Goal: Task Accomplishment & Management: Manage account settings

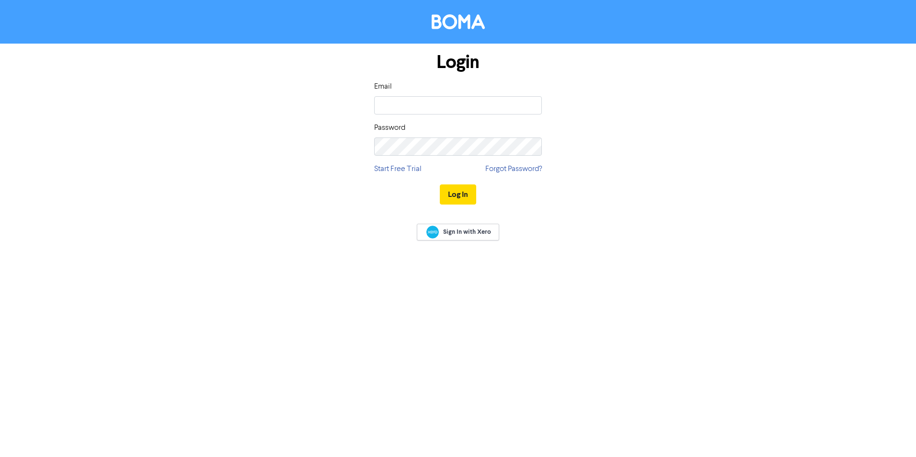
type input "[PERSON_NAME][EMAIL_ADDRESS][DOMAIN_NAME]"
click at [467, 196] on button "Log In" at bounding box center [458, 194] width 36 height 20
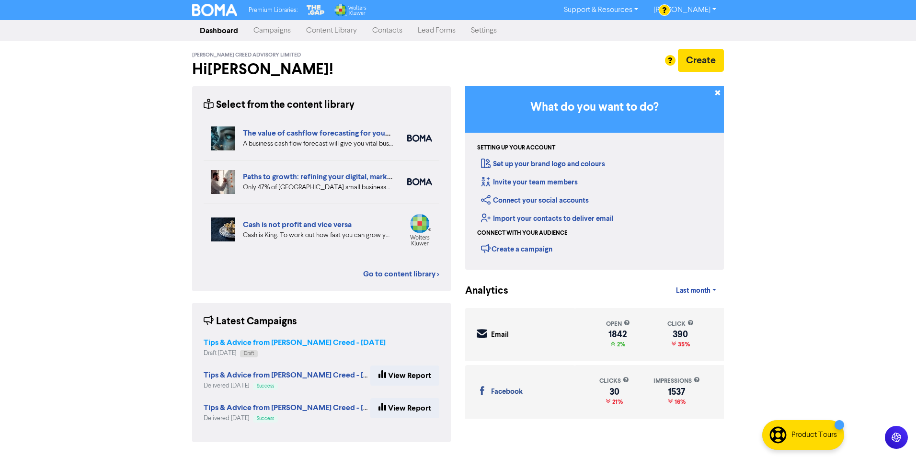
click at [317, 340] on strong "Tips & Advice from [PERSON_NAME] Creed - [DATE]" at bounding box center [295, 343] width 182 height 10
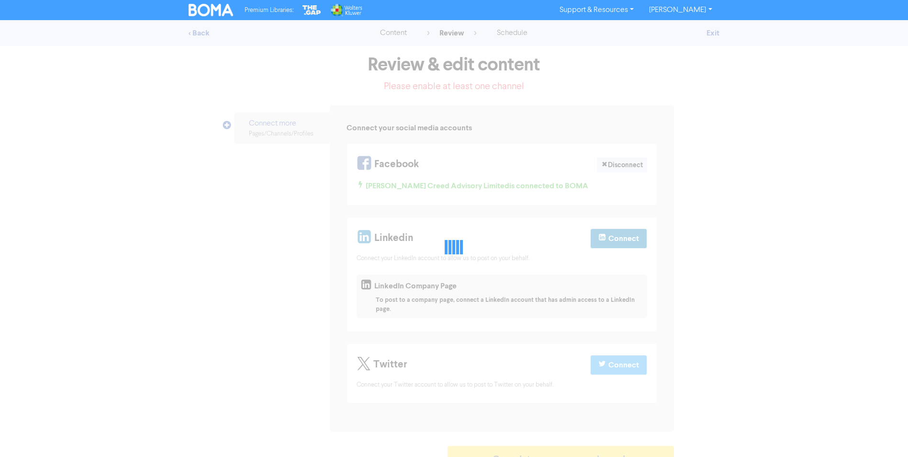
select select "CONTACT_US"
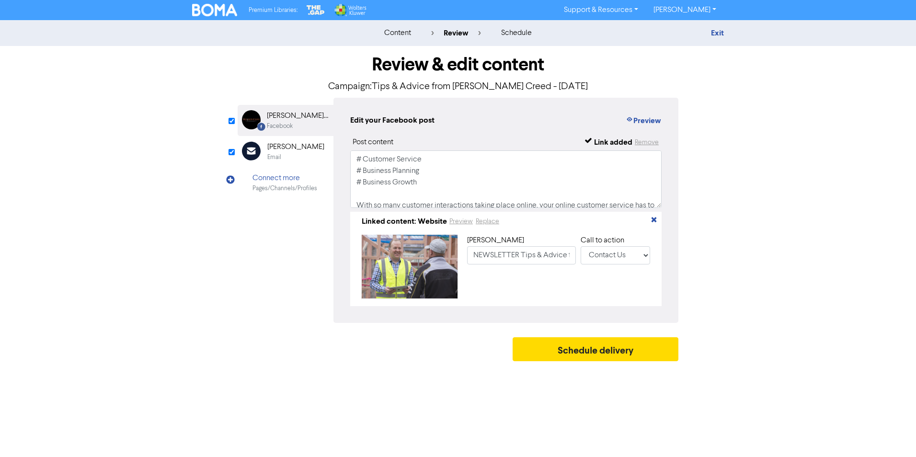
click at [289, 146] on div "[PERSON_NAME]" at bounding box center [295, 146] width 57 height 11
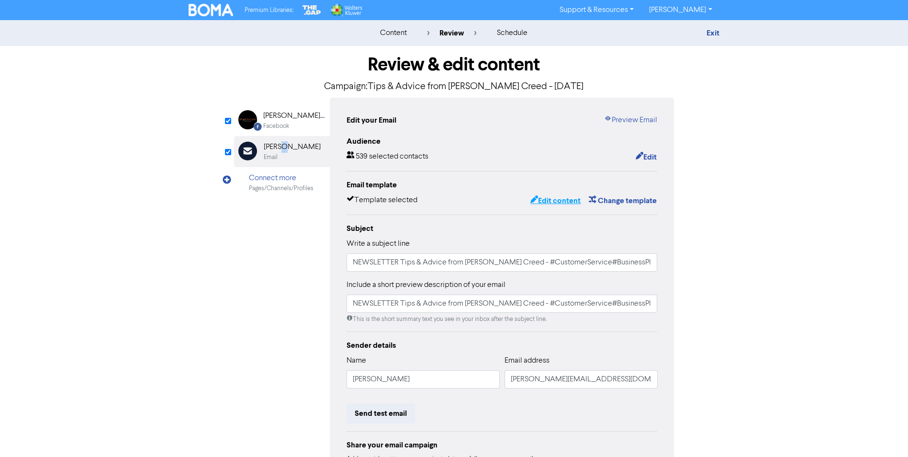
click at [555, 201] on button "Edit content" at bounding box center [555, 200] width 51 height 12
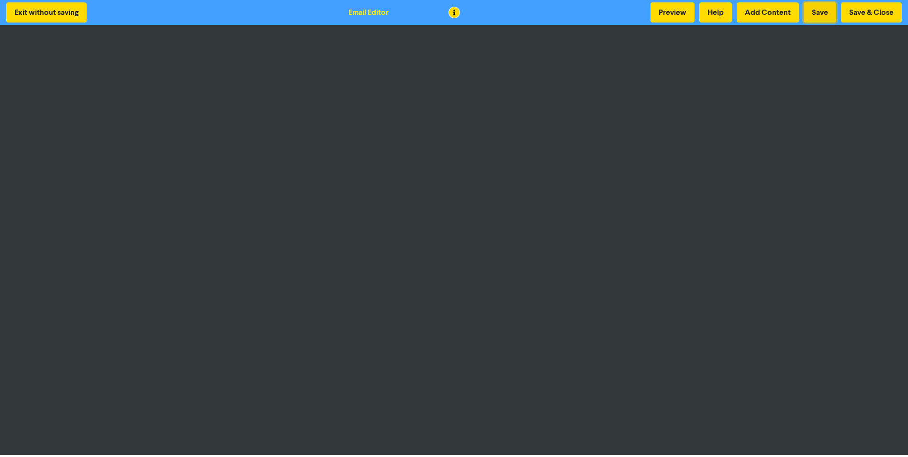
click at [819, 9] on button "Save" at bounding box center [820, 12] width 33 height 20
click at [857, 11] on button "Save & Close" at bounding box center [871, 12] width 61 height 20
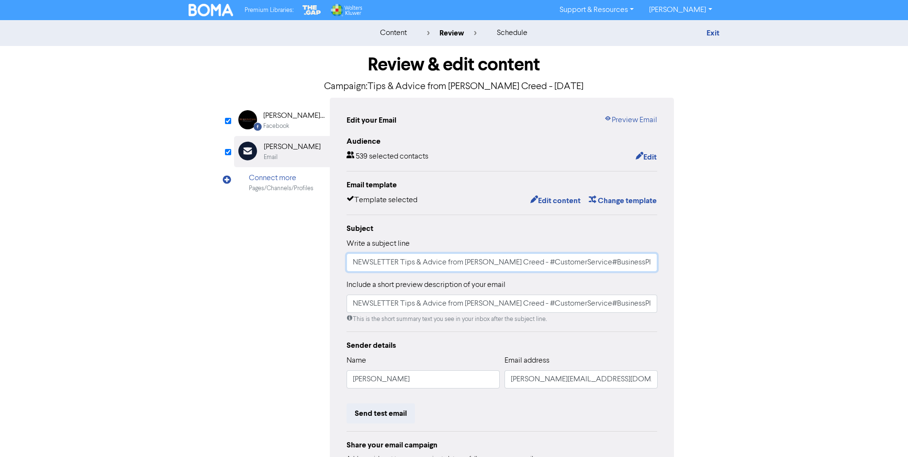
click at [529, 265] on input "NEWSLETTER Tips & Advice from [PERSON_NAME] Creed - #CustomerService#BusinessPl…" at bounding box center [502, 262] width 311 height 18
type input "NEWSLETTER Tips & Advice from [PERSON_NAME] Creed - #Business Planning#Customer…"
drag, startPoint x: 350, startPoint y: 303, endPoint x: 865, endPoint y: 254, distance: 517.6
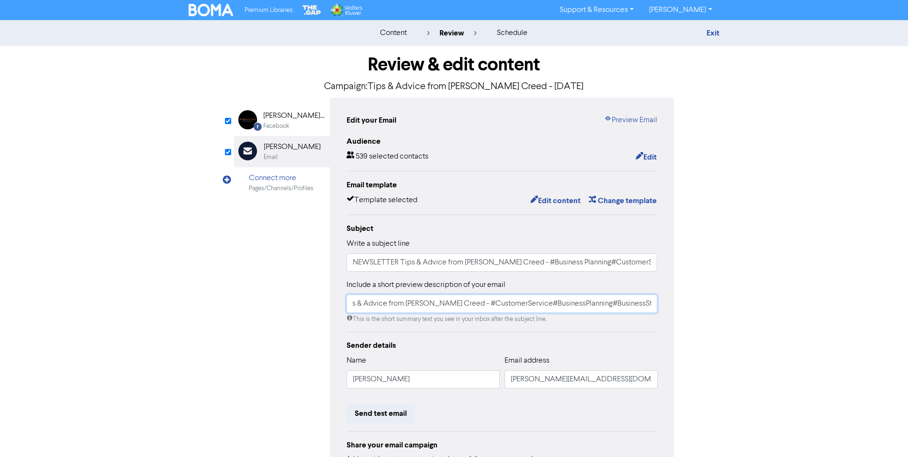
click at [865, 254] on div "content review schedule Exit Review & edit content Campaign: Tips & Advice from…" at bounding box center [454, 280] width 908 height 520
paste input "Business Planning#CustomerService"
type input "NEWSLETTER Tips & Advice from [PERSON_NAME] Creed - #Business Planning#Customer…"
click at [300, 117] on div "[PERSON_NAME] Creed Advisory Limited" at bounding box center [293, 115] width 61 height 11
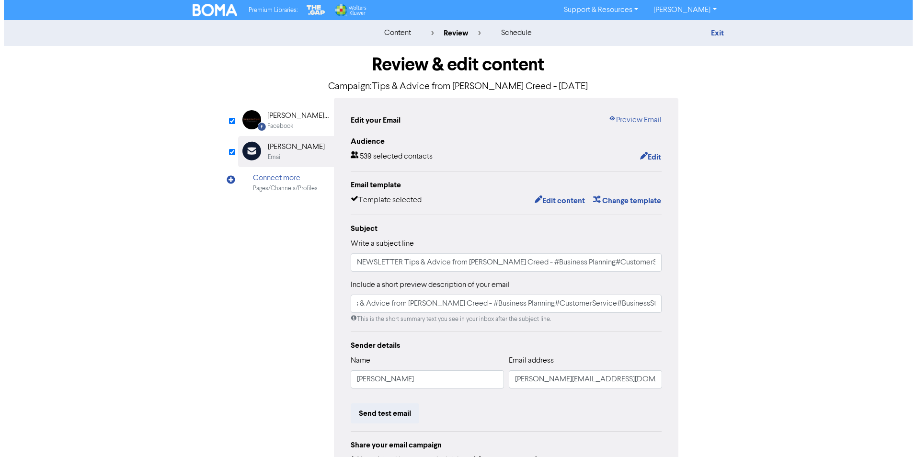
scroll to position [0, 0]
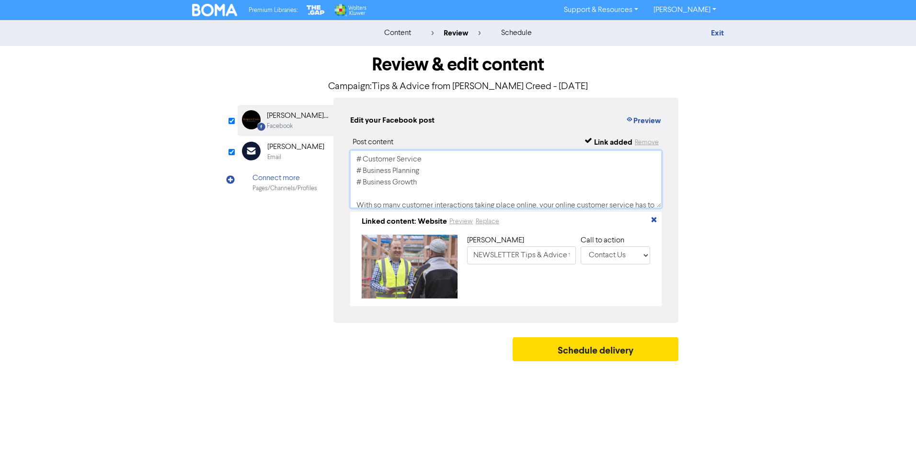
click at [363, 158] on textarea "# Customer Service # Business Planning # Business Growth With so many customer …" at bounding box center [505, 178] width 311 height 57
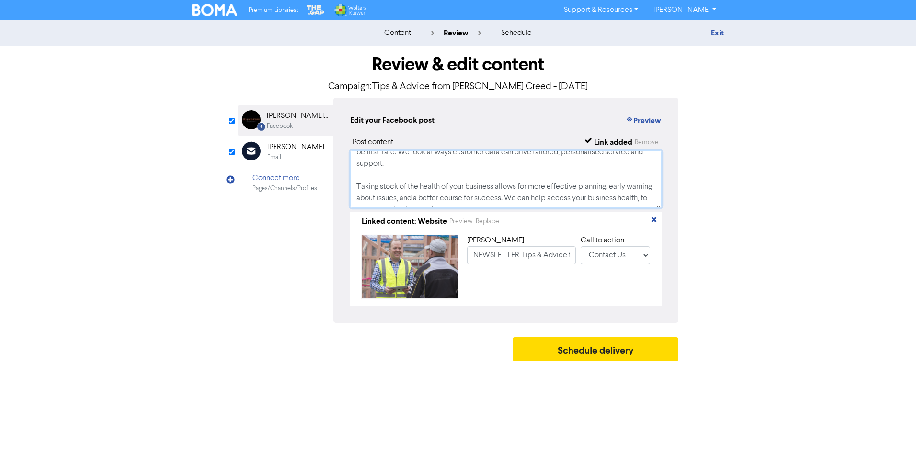
scroll to position [48, 0]
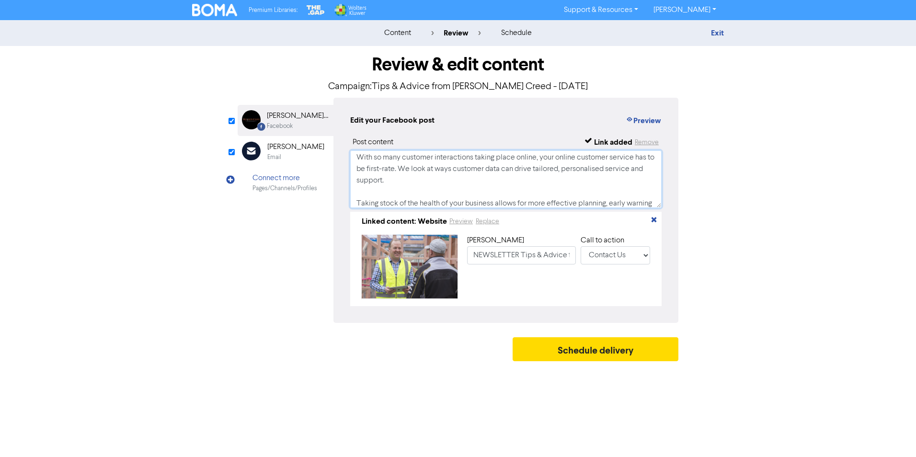
drag, startPoint x: 356, startPoint y: 158, endPoint x: 406, endPoint y: 179, distance: 54.1
click at [406, 179] on textarea "# Business Planning # Customer Service # Business Growth With so many customer …" at bounding box center [505, 178] width 311 height 57
click at [500, 183] on textarea "# Business Planning # Customer Service # Business Growth With so many customer …" at bounding box center [505, 178] width 311 height 57
paste textarea "With so many customer interactions taking place online, your online customer se…"
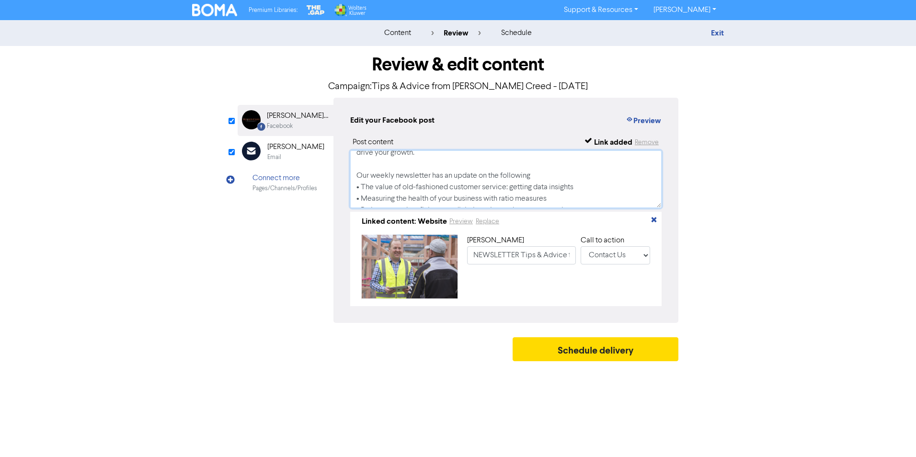
scroll to position [179, 0]
drag, startPoint x: 361, startPoint y: 188, endPoint x: 545, endPoint y: 186, distance: 184.9
click at [546, 187] on textarea "# Business Planning # Customer Service # Business Growth Taking stock of the he…" at bounding box center [505, 178] width 311 height 57
click at [361, 174] on textarea "# Business Planning # Customer Service # Business Growth Taking stock of the he…" at bounding box center [505, 178] width 311 height 57
paste textarea "Measuring the health of your business with ratio measure"
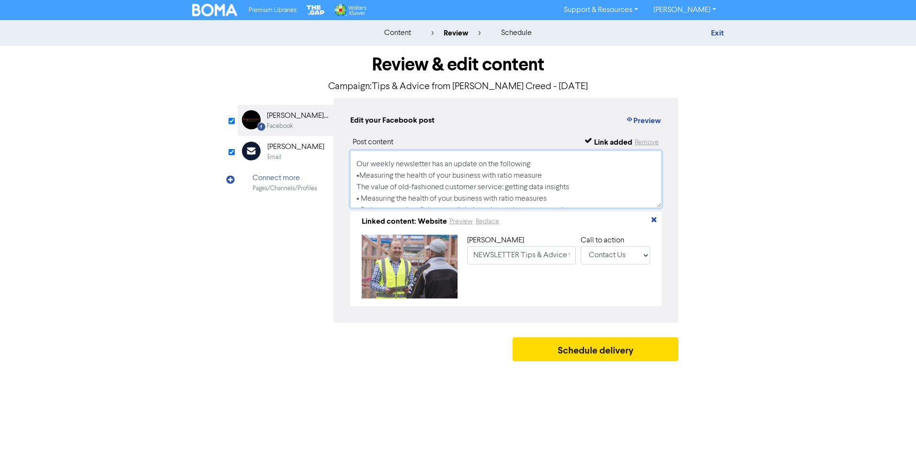
scroll to position [187, 0]
paste textarea "The value of old-fashioned customer service: getting data insights"
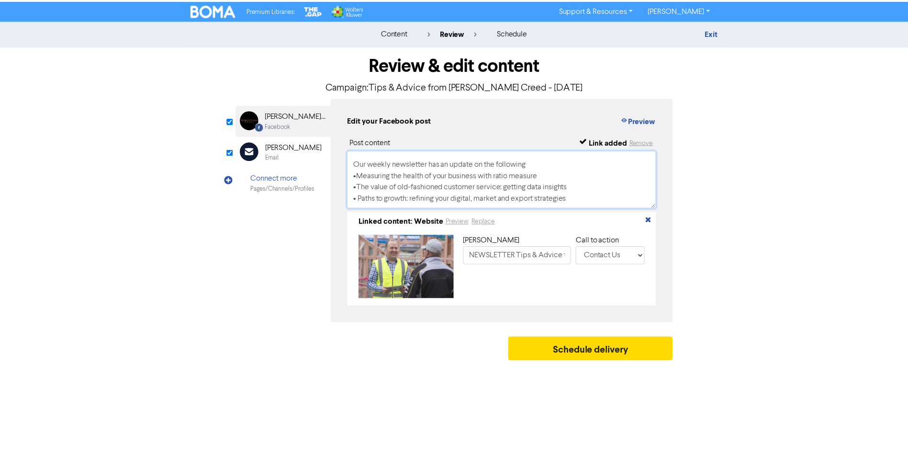
scroll to position [179, 0]
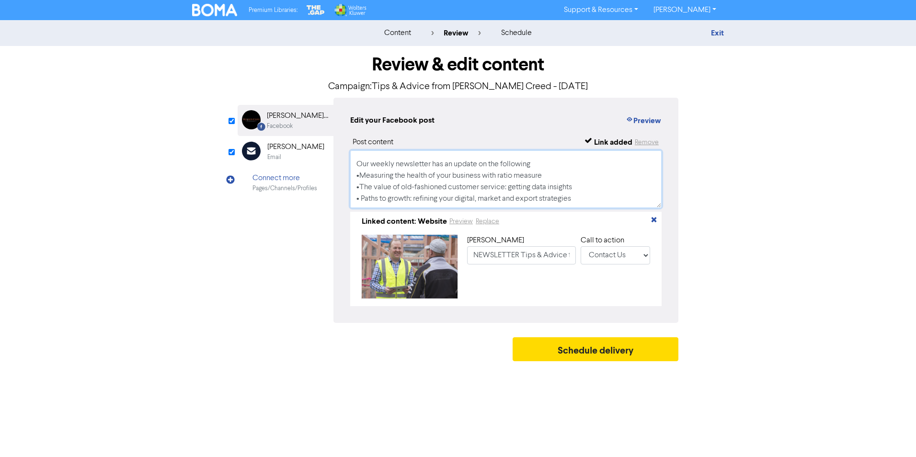
click at [360, 174] on textarea "# Business Planning # Customer Service # Business Growth Taking stock of the he…" at bounding box center [505, 178] width 311 height 57
type textarea "# Business Planning # Customer Service # Business Growth Taking stock of the he…"
click at [288, 151] on div "[PERSON_NAME]" at bounding box center [295, 146] width 57 height 11
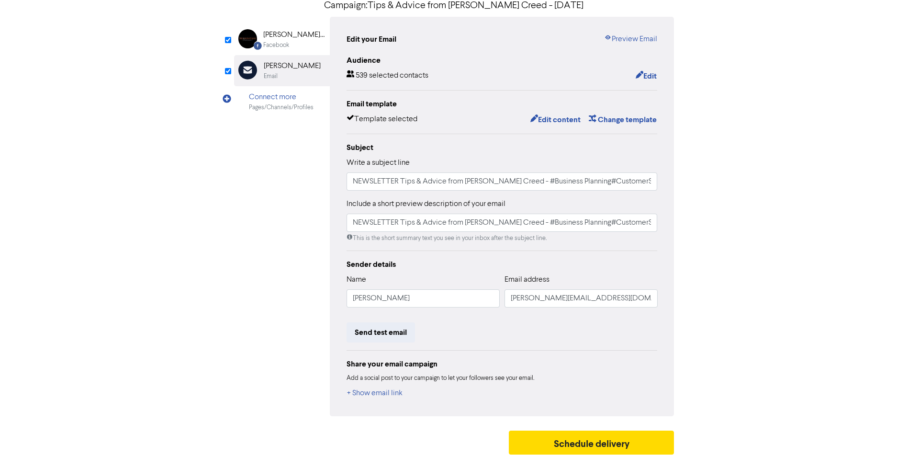
scroll to position [84, 0]
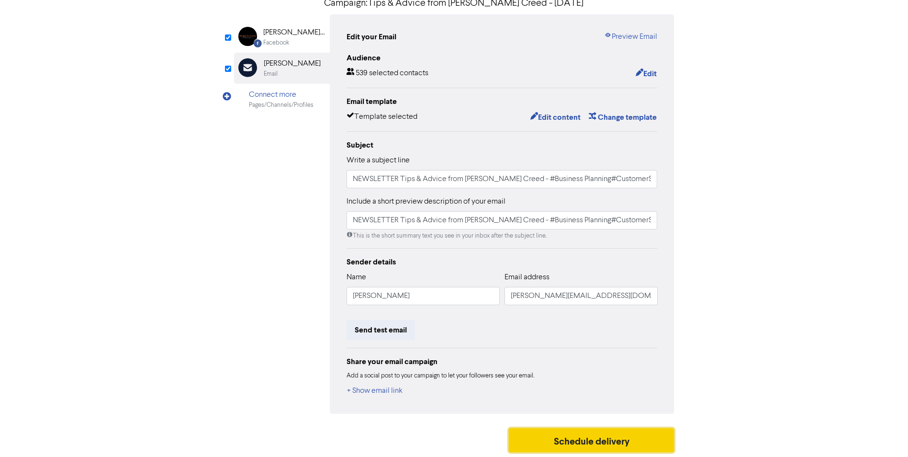
click at [592, 446] on button "Schedule delivery" at bounding box center [592, 440] width 166 height 24
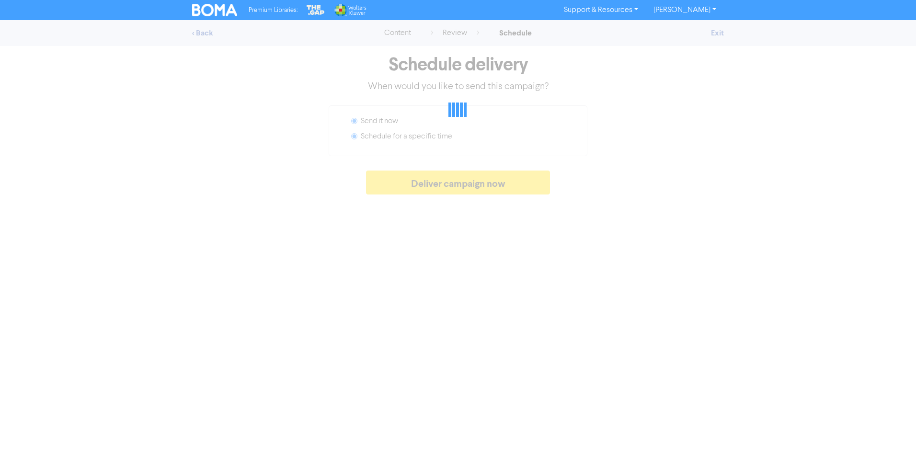
radio input "false"
radio input "true"
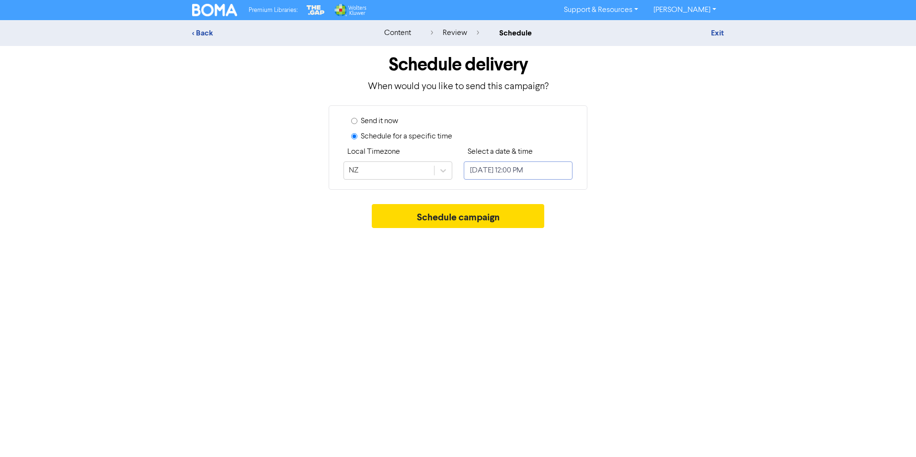
click at [518, 175] on input "[DATE] 12:00 PM" at bounding box center [518, 170] width 109 height 18
select select "8"
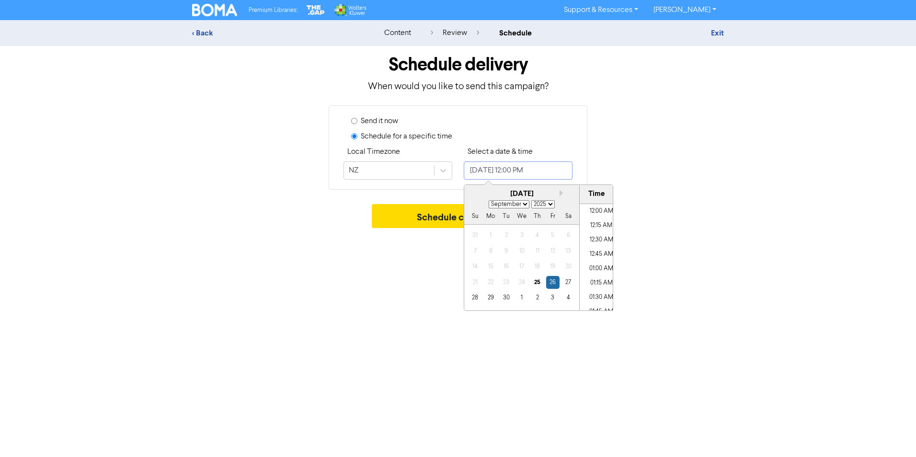
scroll to position [644, 0]
click at [504, 299] on div "30" at bounding box center [505, 297] width 13 height 13
click at [599, 257] on li "09:30 AM" at bounding box center [600, 257] width 43 height 14
type input "[DATE] 9:30 AM"
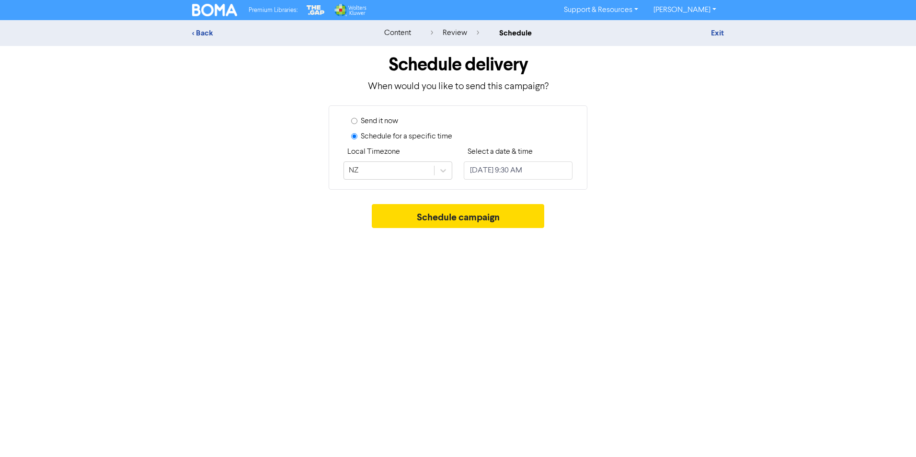
click at [668, 180] on div "Send it now Schedule for a specific time Local Timezone NZ Select a date & time…" at bounding box center [458, 147] width 546 height 84
click at [476, 213] on button "Schedule campaign" at bounding box center [458, 216] width 173 height 24
